Goal: Task Accomplishment & Management: Complete application form

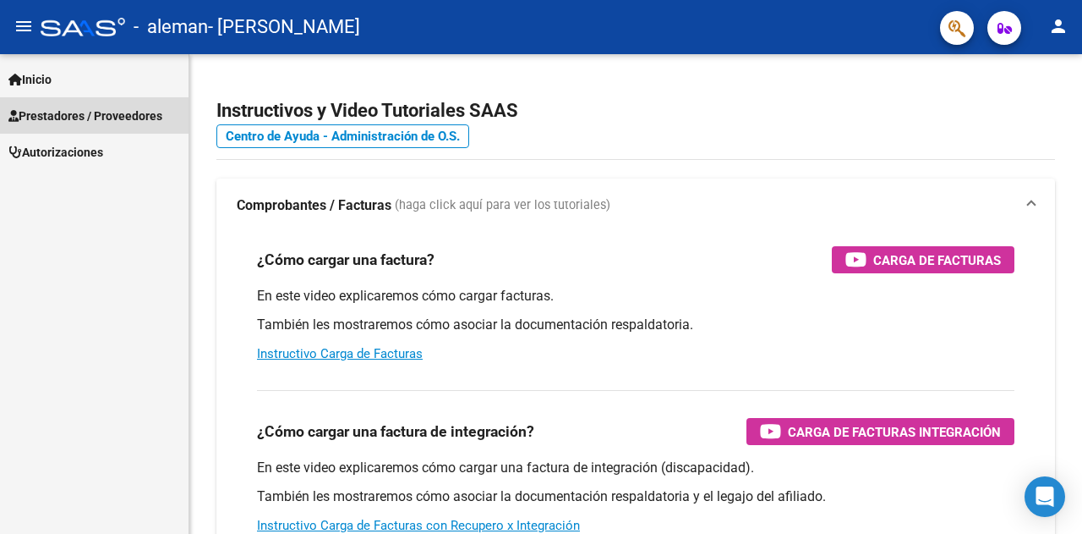
click at [54, 117] on span "Prestadores / Proveedores" at bounding box center [85, 116] width 154 height 19
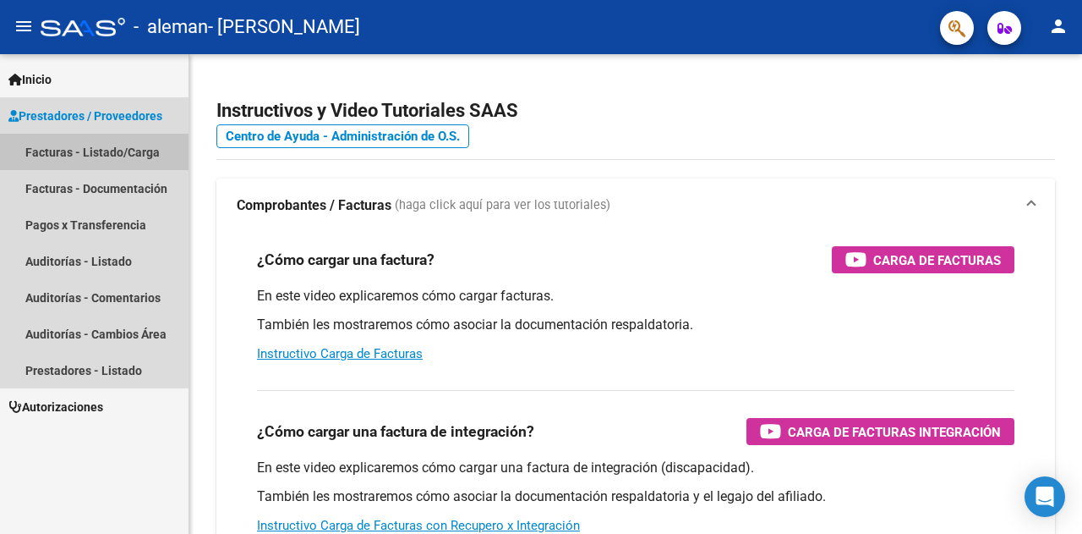
click at [112, 143] on link "Facturas - Listado/Carga" at bounding box center [94, 152] width 189 height 36
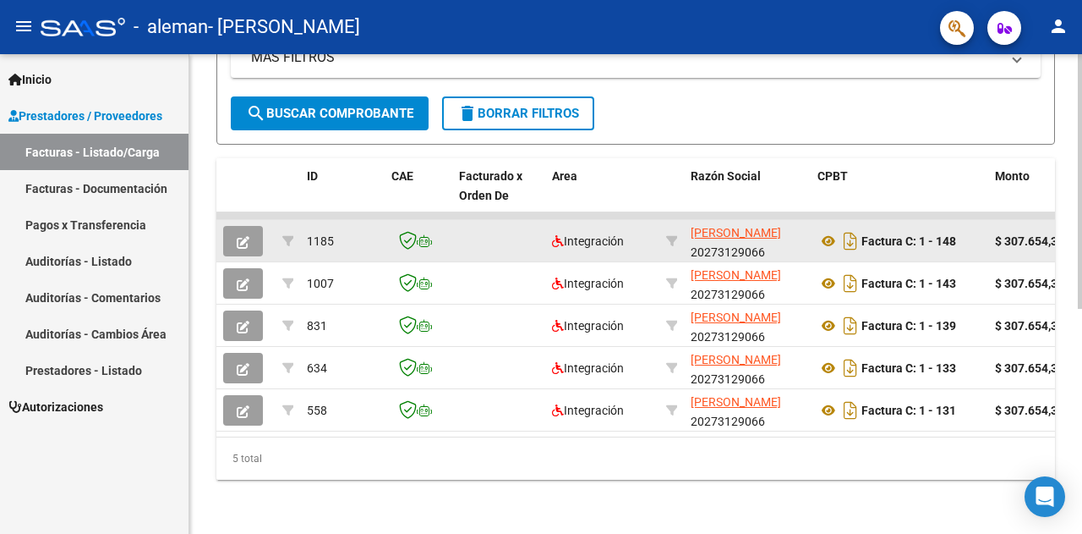
click at [254, 235] on button "button" at bounding box center [243, 241] width 40 height 30
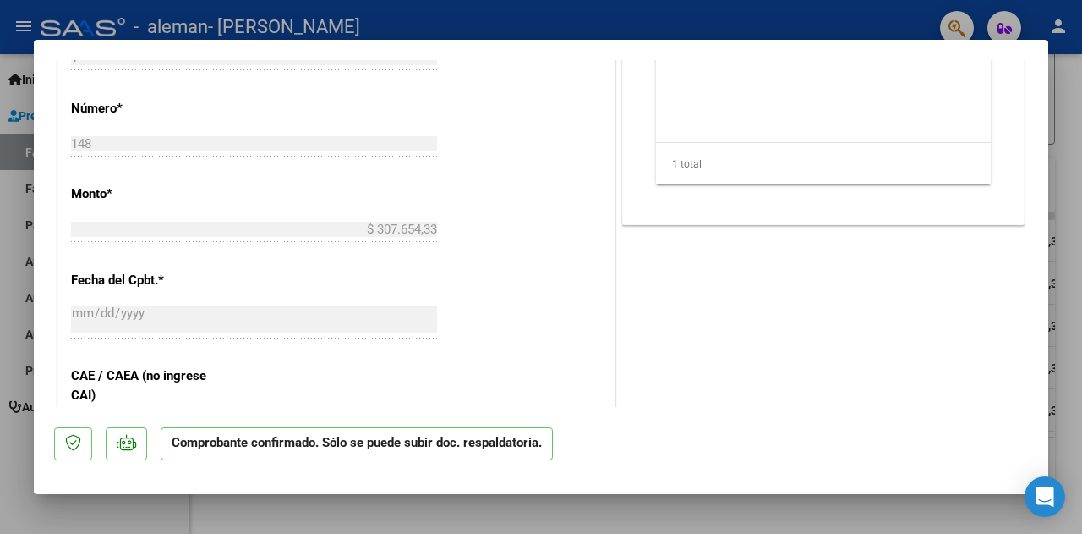
scroll to position [676, 0]
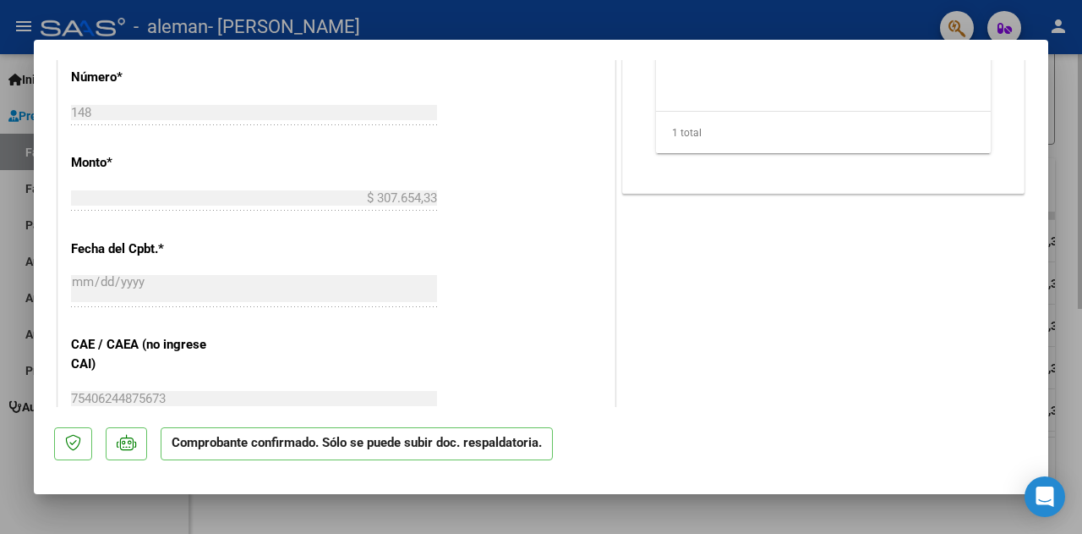
drag, startPoint x: 1064, startPoint y: 84, endPoint x: 1054, endPoint y: 93, distance: 13.8
click at [1064, 85] on div at bounding box center [541, 267] width 1082 height 534
type input "$ 0,00"
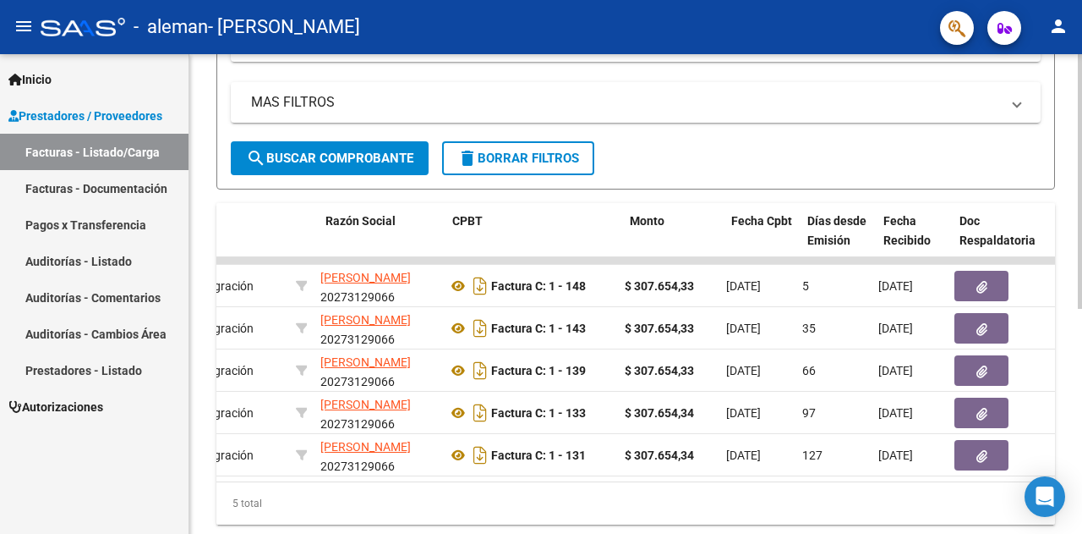
scroll to position [0, 0]
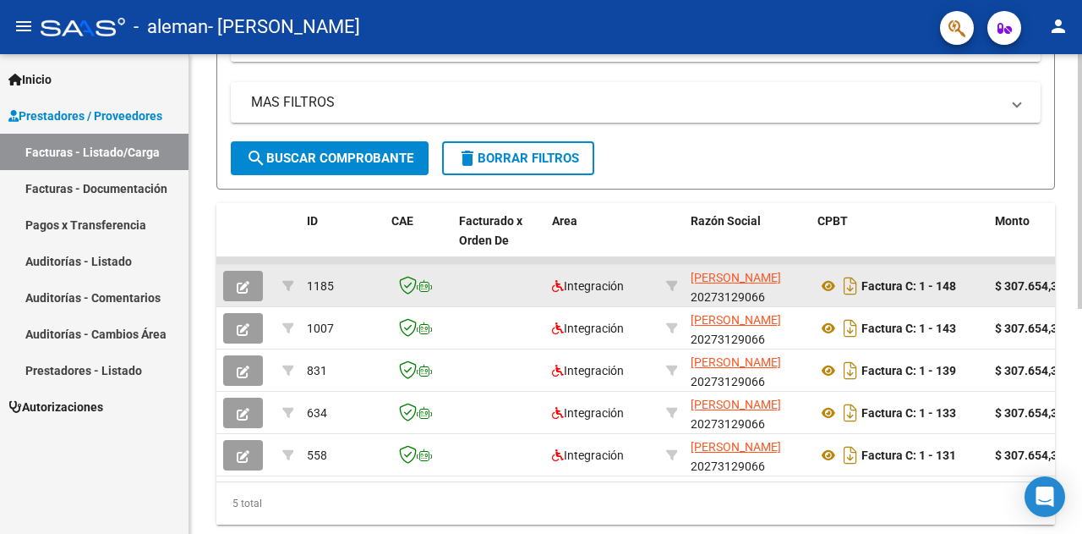
click at [235, 276] on button "button" at bounding box center [243, 286] width 40 height 30
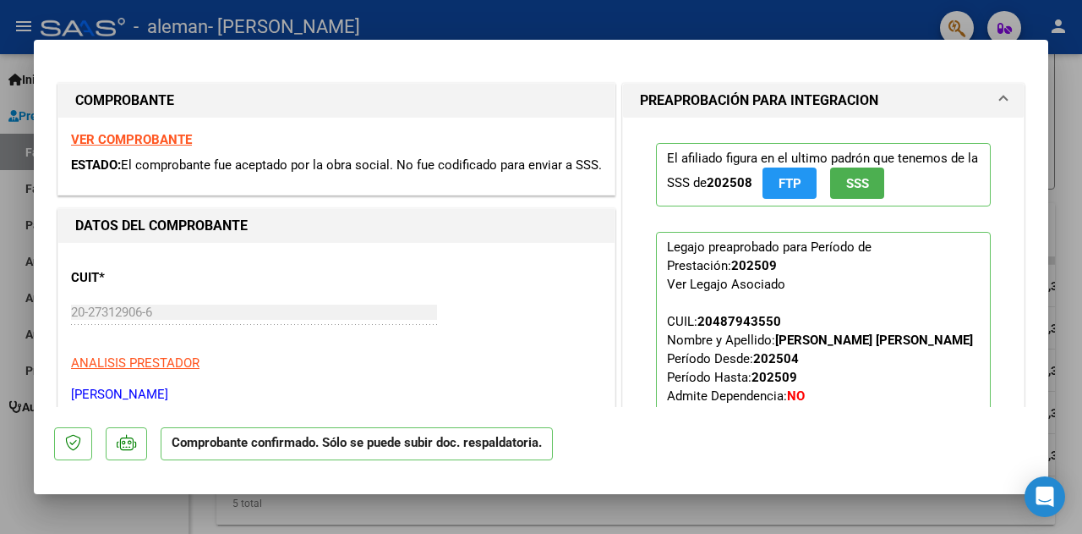
click at [1072, 432] on div at bounding box center [541, 267] width 1082 height 534
type input "$ 0,00"
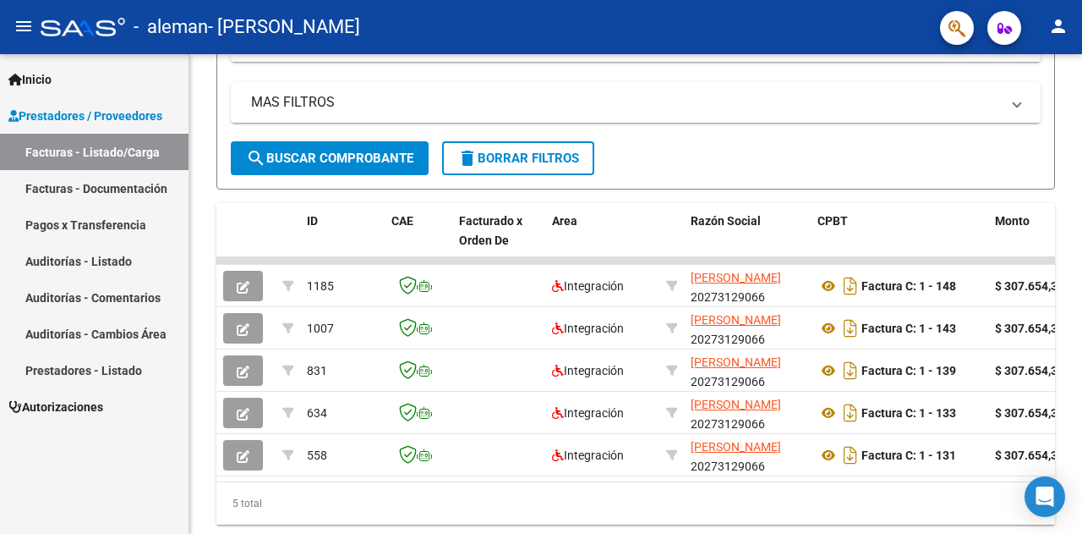
scroll to position [366, 0]
click at [120, 236] on link "Pagos x Transferencia" at bounding box center [94, 224] width 189 height 36
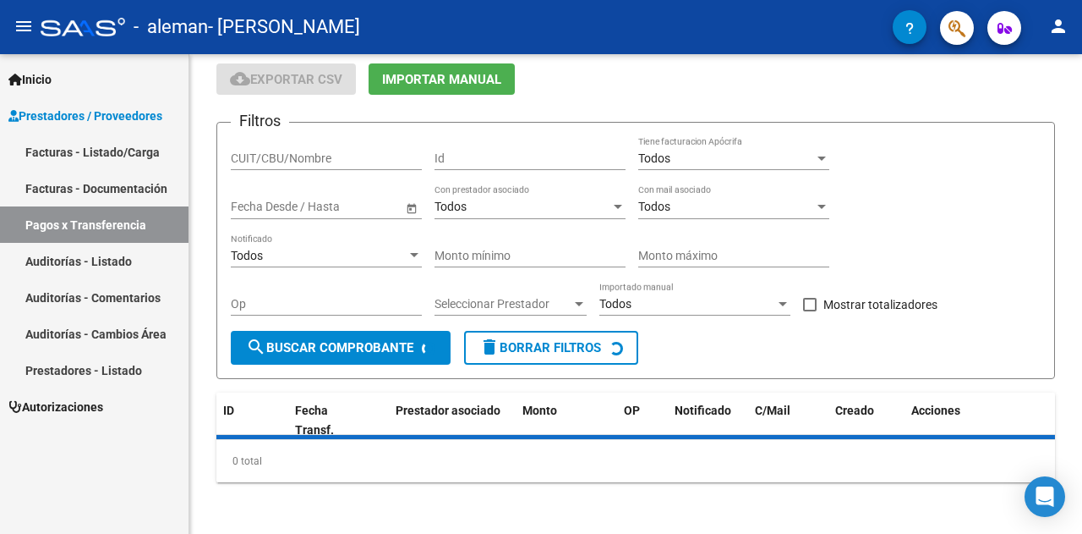
scroll to position [100, 0]
